Goal: Download file/media

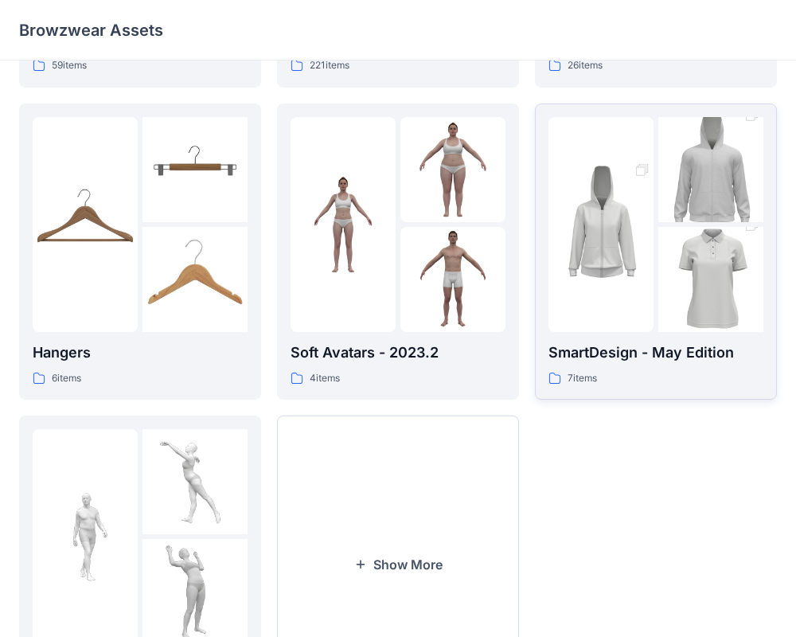
scroll to position [395, 0]
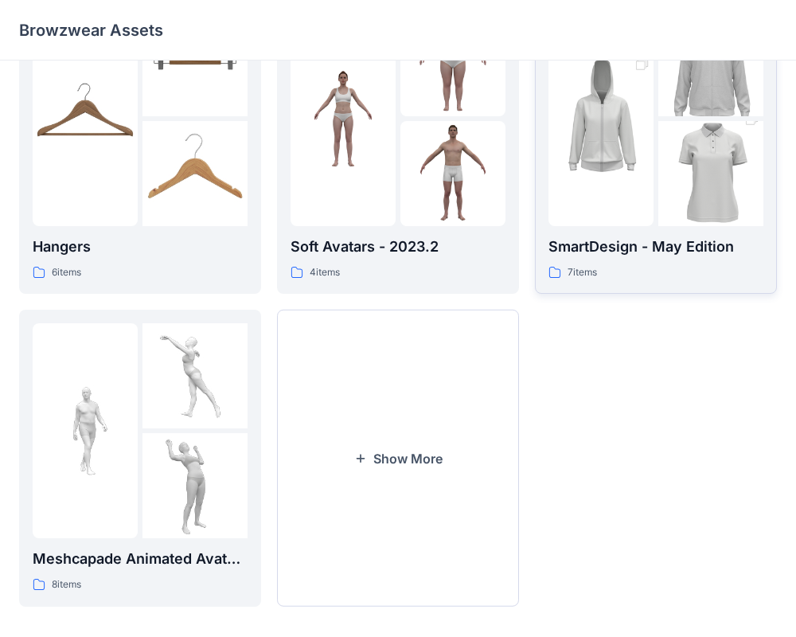
click at [684, 281] on link "SmartDesign - May Edition 7 items" at bounding box center [656, 146] width 242 height 297
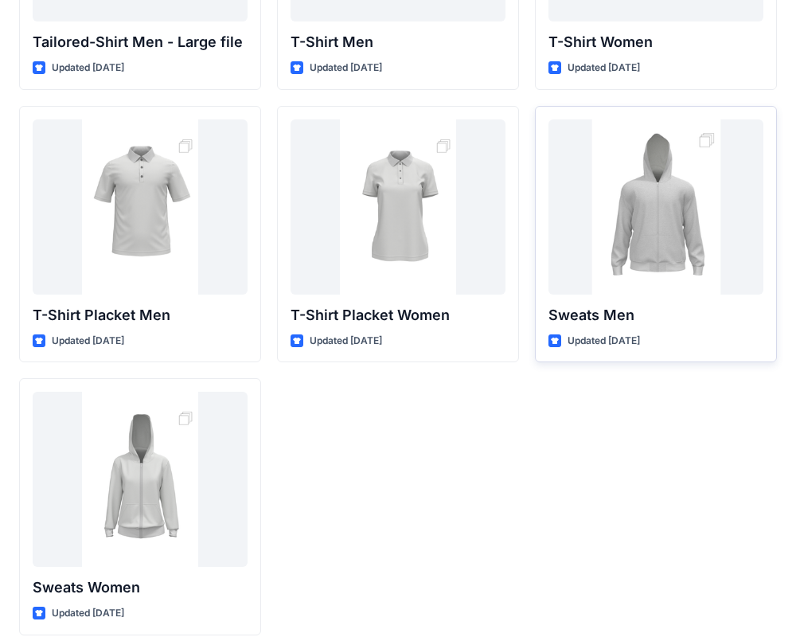
scroll to position [246, 0]
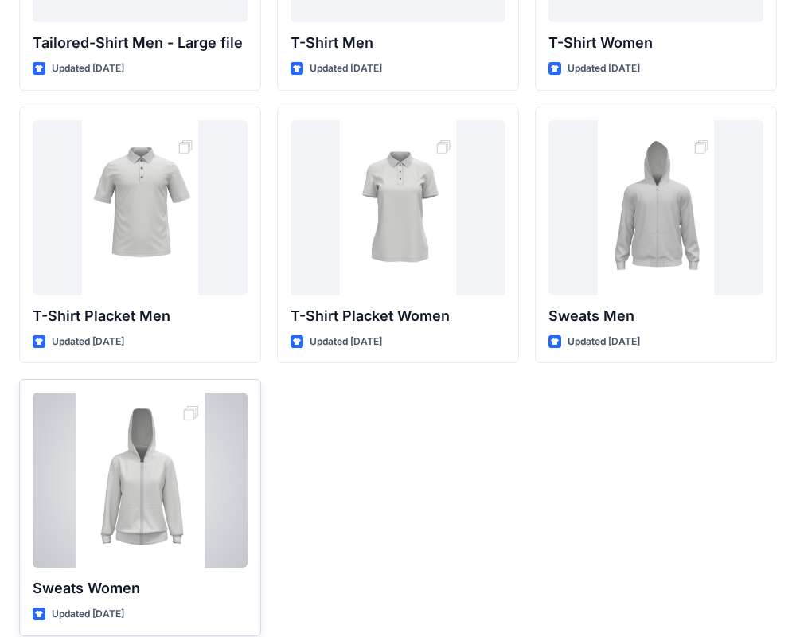
click at [158, 468] on div at bounding box center [140, 479] width 215 height 175
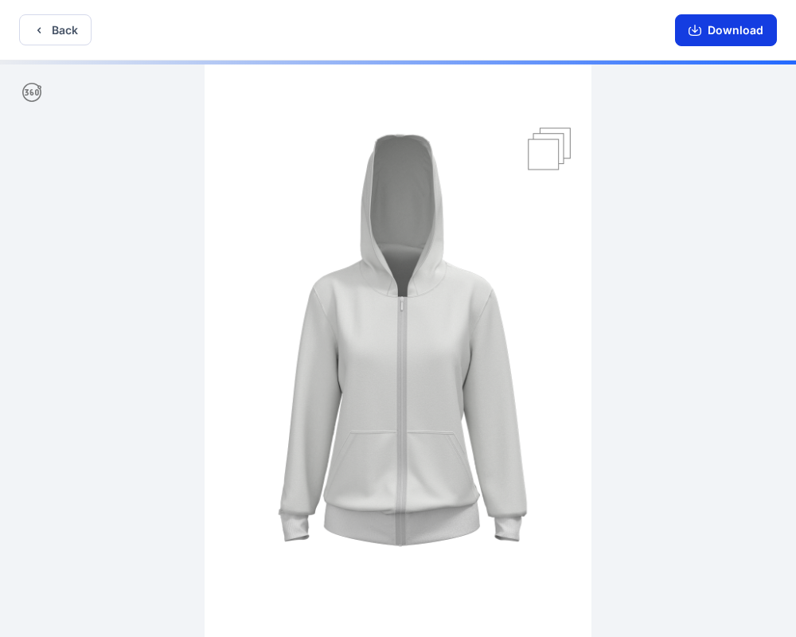
click at [729, 27] on button "Download" at bounding box center [726, 30] width 102 height 32
click at [747, 33] on button "Download" at bounding box center [726, 30] width 102 height 32
click at [735, 35] on button "Download" at bounding box center [726, 30] width 102 height 32
